Goal: Information Seeking & Learning: Check status

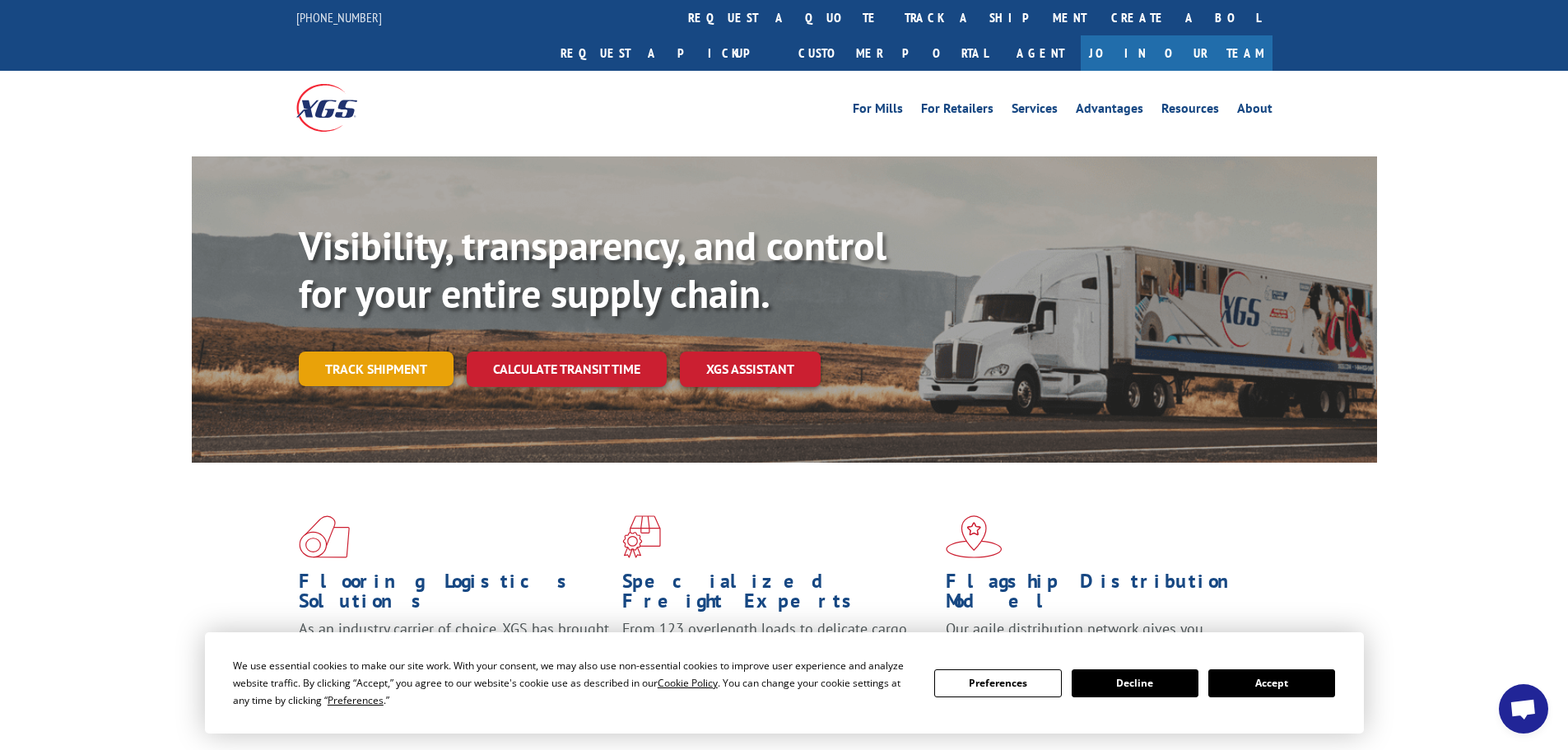
click at [353, 352] on link "Track shipment" at bounding box center [376, 369] width 155 height 35
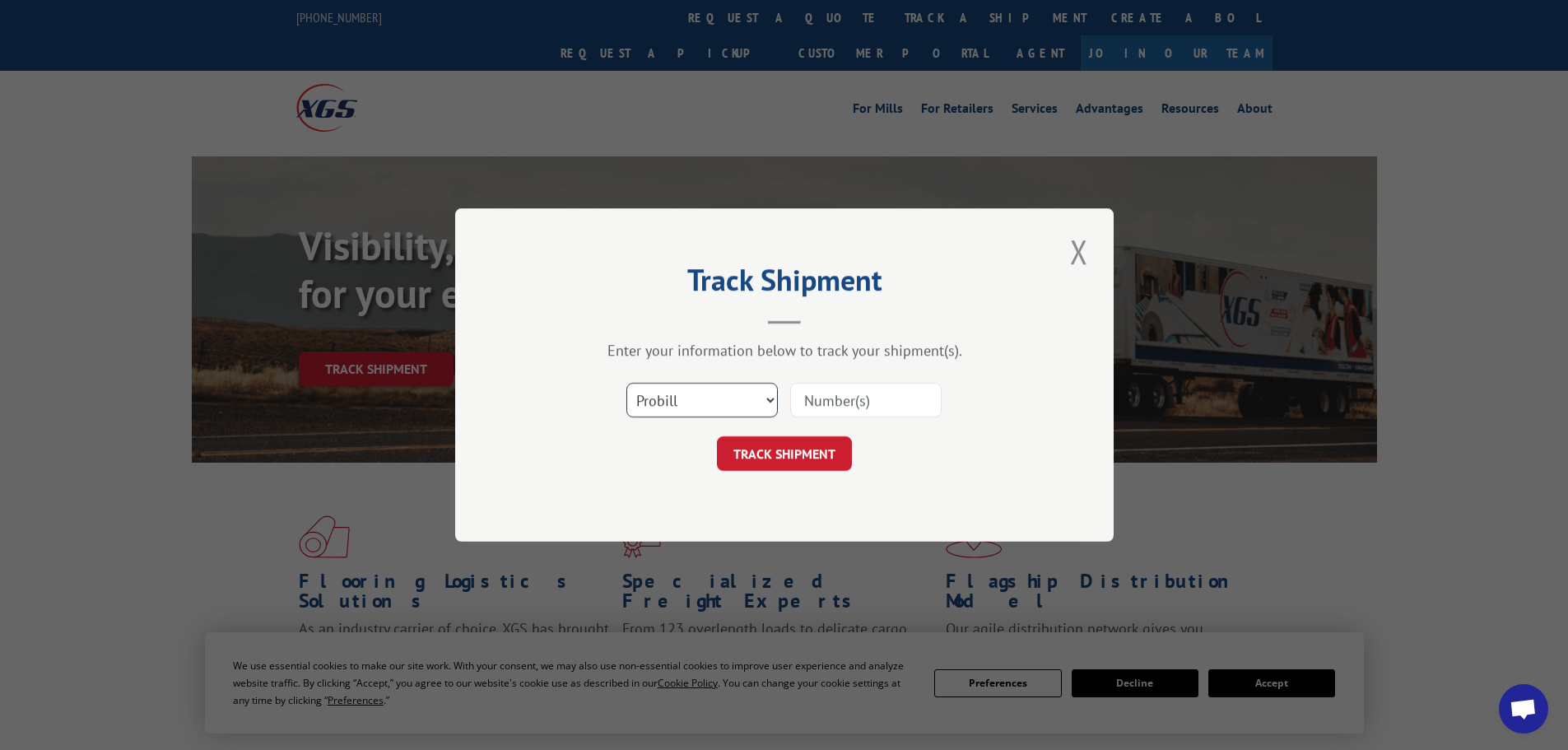
drag, startPoint x: 759, startPoint y: 398, endPoint x: 740, endPoint y: 403, distance: 19.6
click at [759, 398] on select "Select category... Probill BOL PO" at bounding box center [703, 400] width 152 height 35
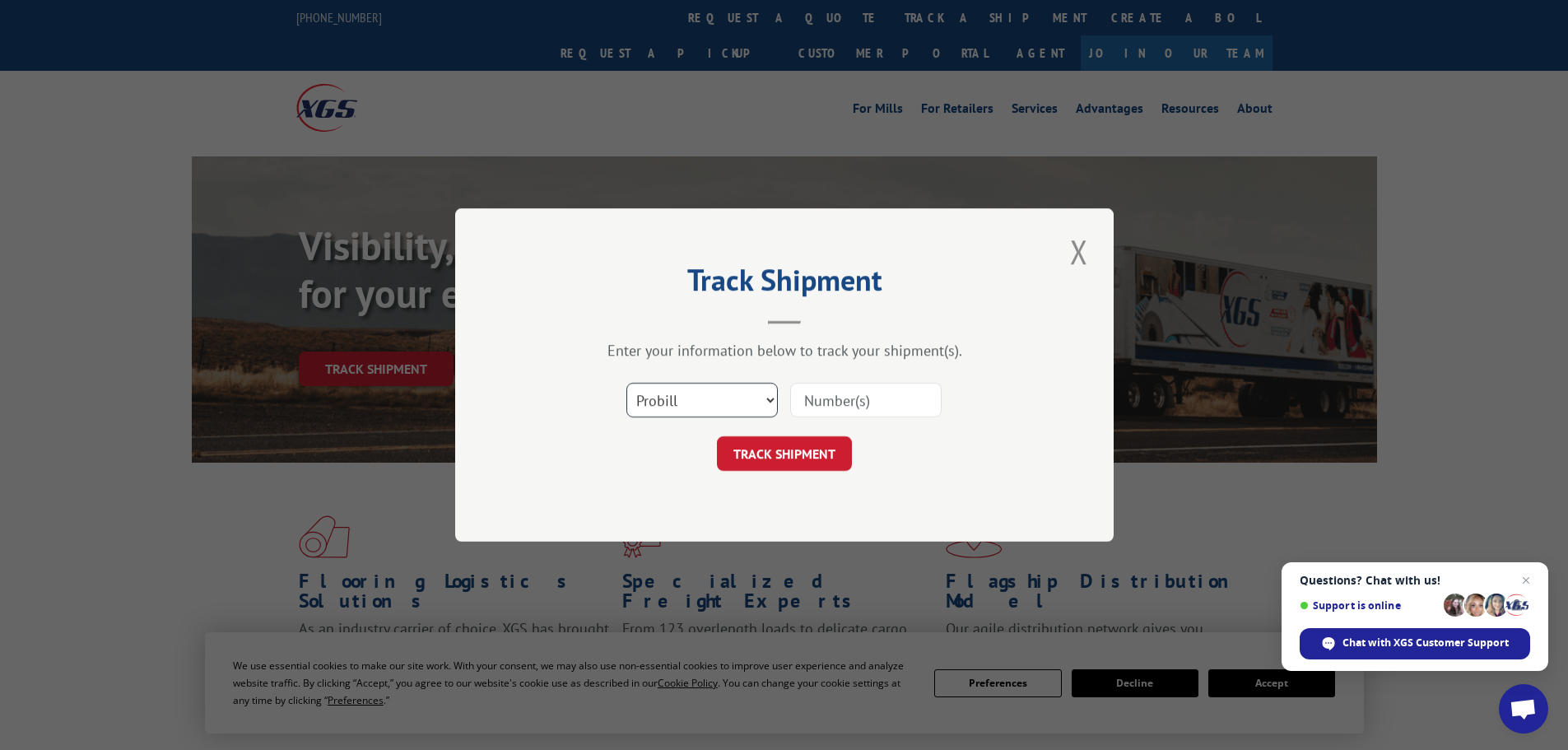
select select "bol"
click at [627, 383] on select "Select category... Probill BOL PO" at bounding box center [703, 400] width 152 height 35
click at [828, 397] on input at bounding box center [866, 400] width 152 height 35
paste input "5959537"
type input "5959537"
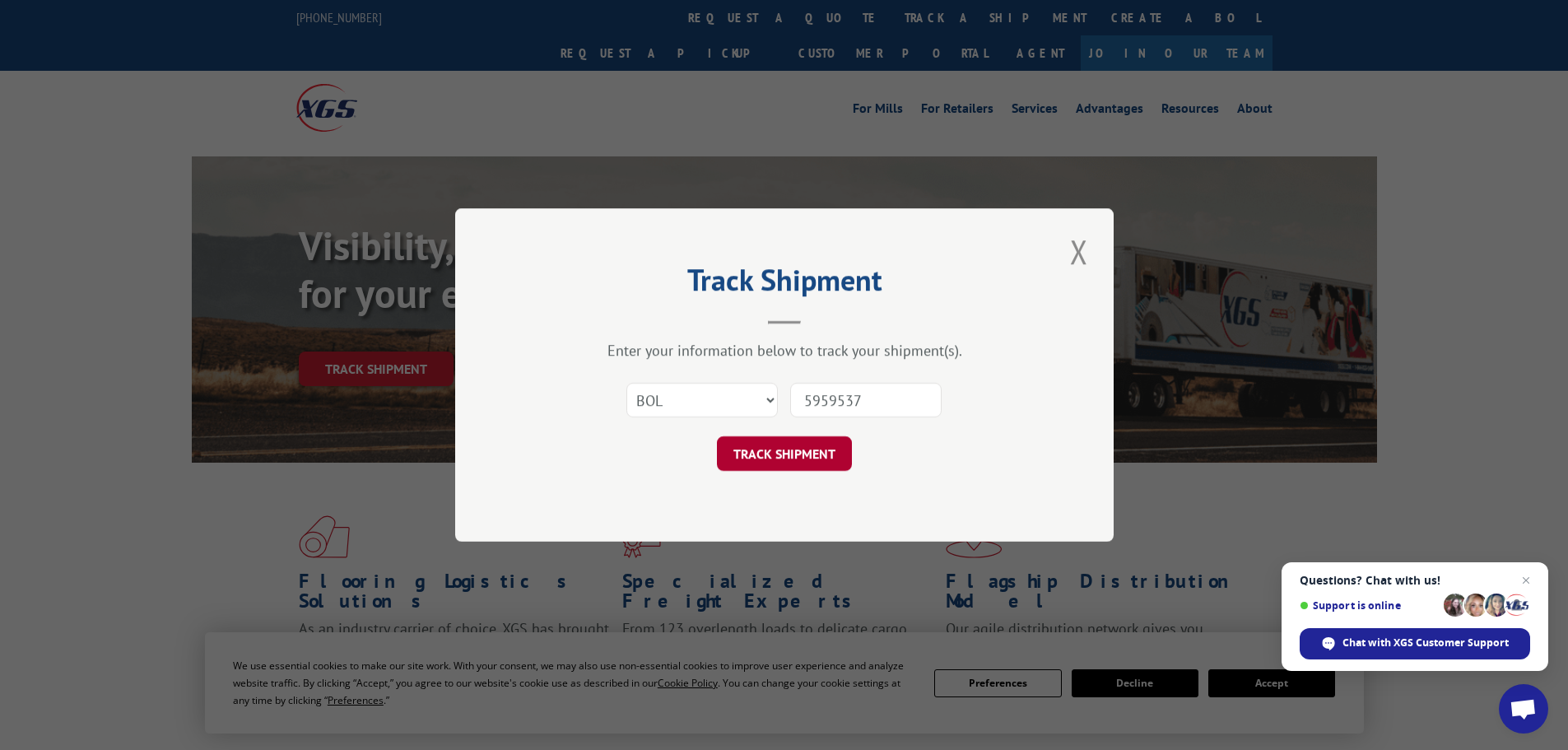
click at [768, 455] on button "TRACK SHIPMENT" at bounding box center [784, 453] width 135 height 35
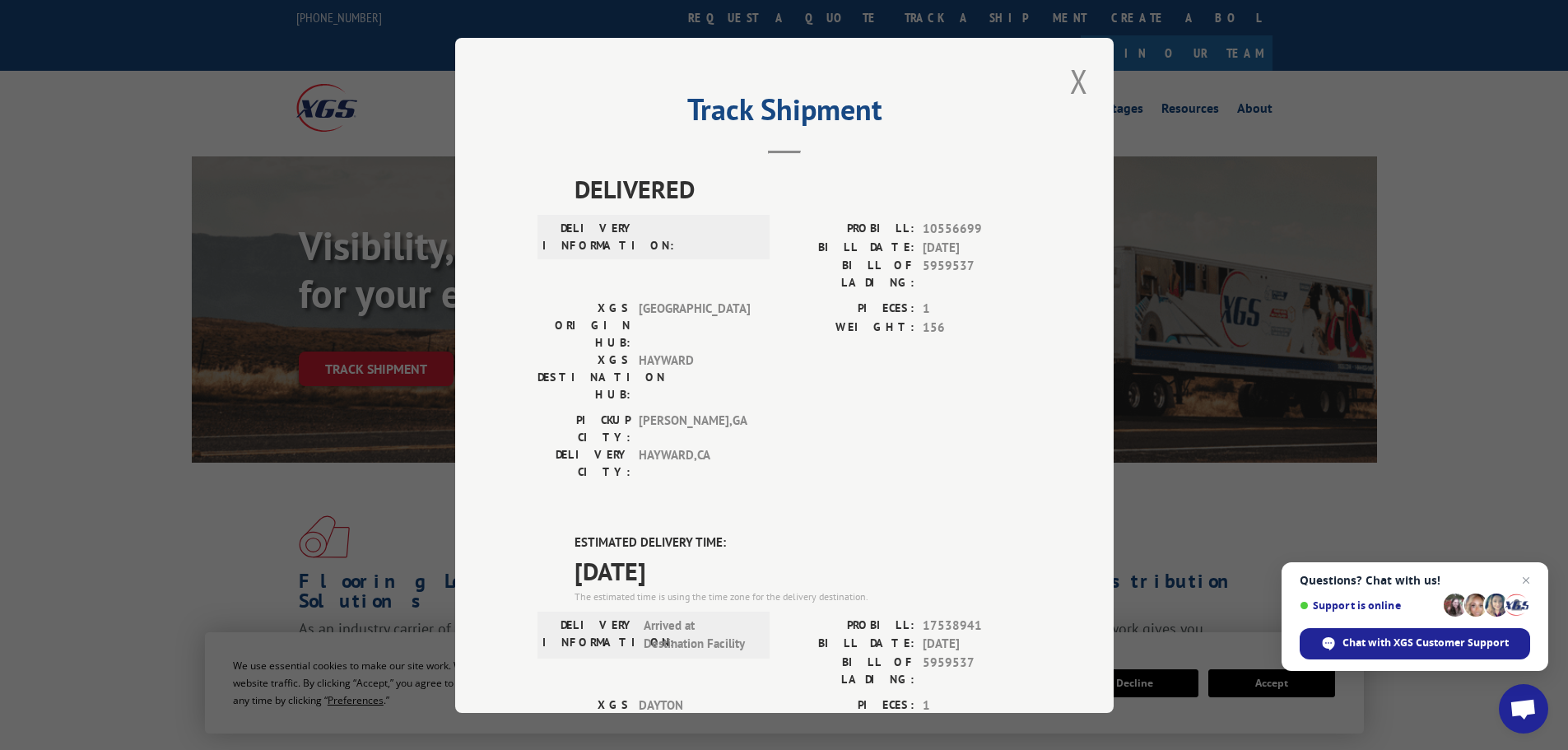
drag, startPoint x: 706, startPoint y: 467, endPoint x: 550, endPoint y: 448, distance: 157.2
copy div "ESTIMATED DELIVERY TIME: [DATE]"
